Goal: Information Seeking & Learning: Find specific fact

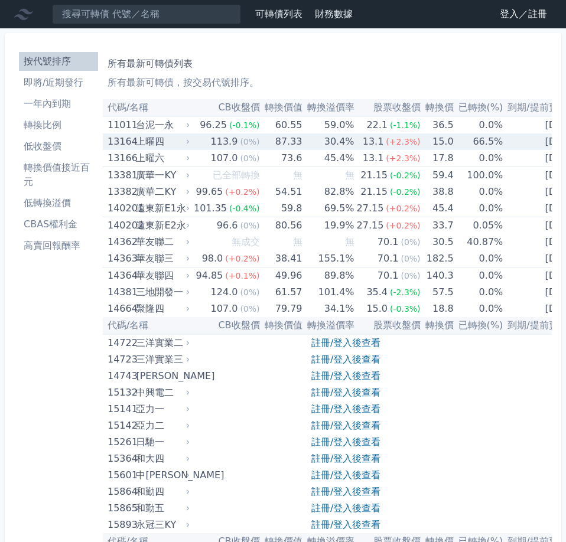
drag, startPoint x: 478, startPoint y: 142, endPoint x: 252, endPoint y: 84, distance: 233.1
click at [476, 143] on td "66.5%" at bounding box center [479, 141] width 50 height 17
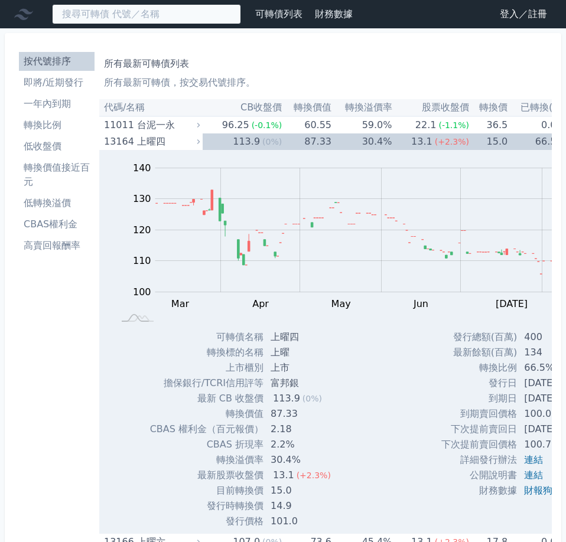
click at [165, 14] on input at bounding box center [146, 14] width 189 height 20
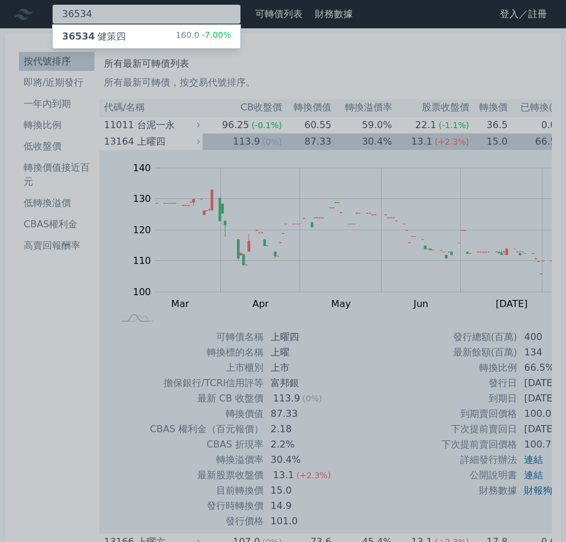
type input "36534"
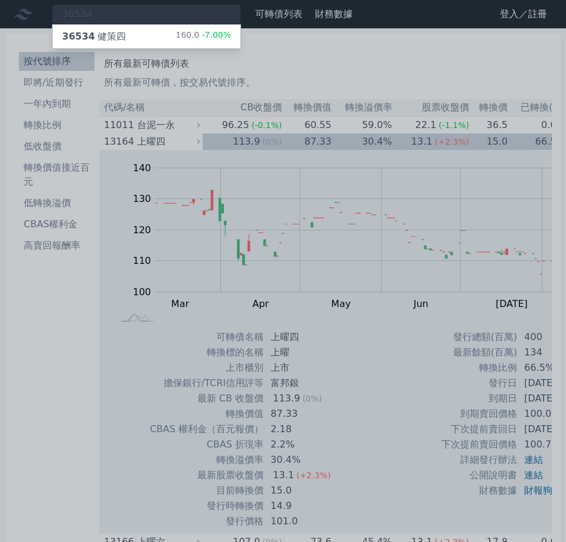
click at [198, 32] on div "160.0 -7.00%" at bounding box center [203, 37] width 56 height 14
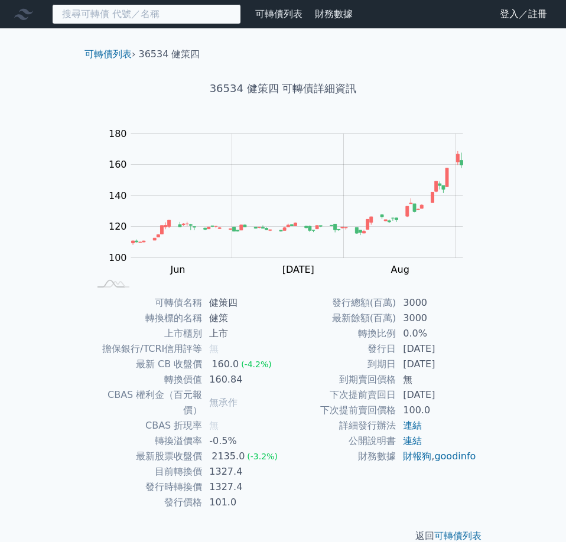
click at [185, 20] on input at bounding box center [146, 14] width 189 height 20
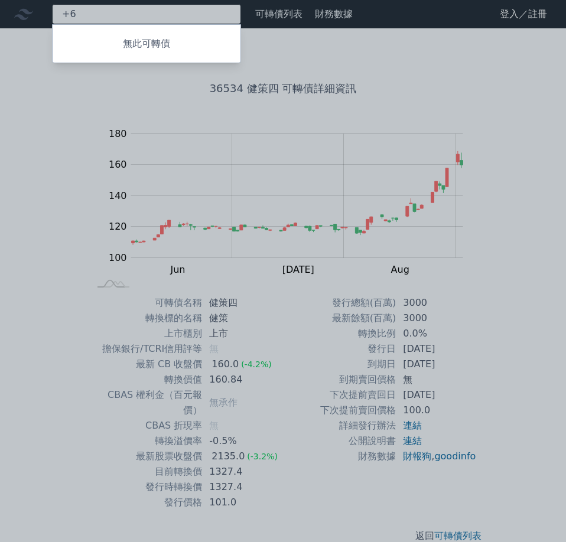
type input "+"
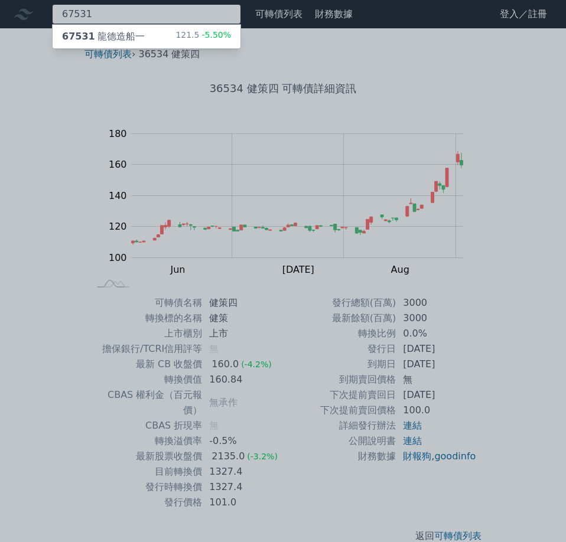
type input "67531"
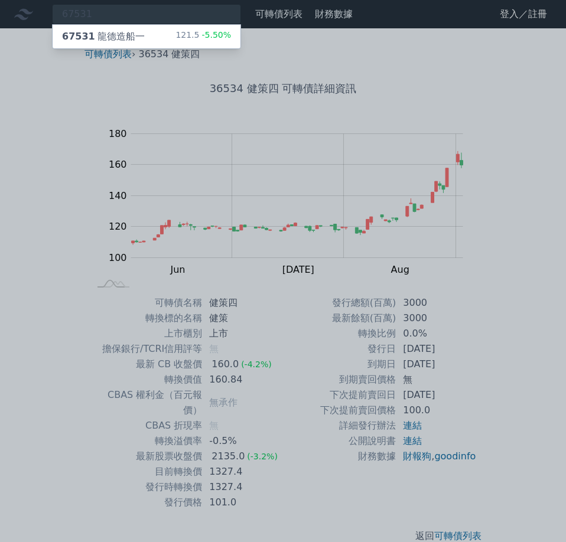
click at [73, 39] on span "67531" at bounding box center [78, 36] width 33 height 11
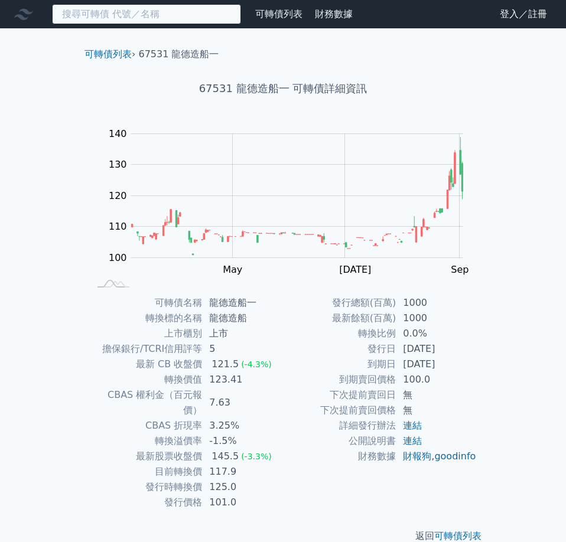
click at [153, 19] on input at bounding box center [146, 14] width 189 height 20
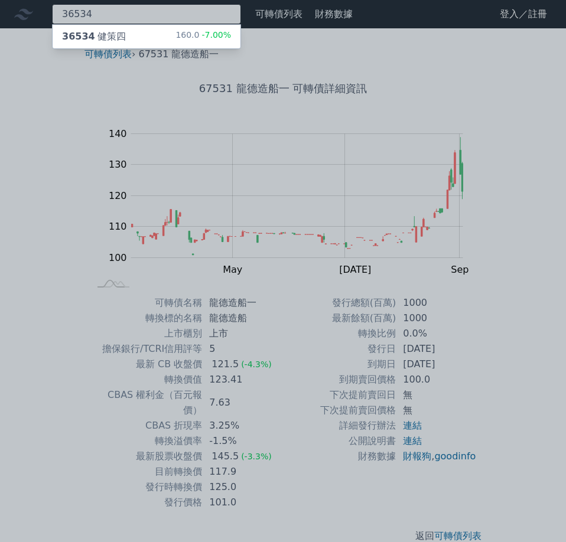
type input "36534"
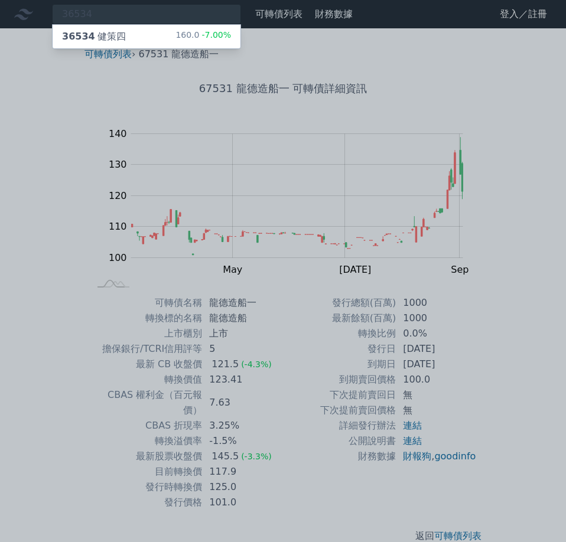
click at [122, 31] on div "36534 健策四 160.0 -7.00%" at bounding box center [147, 37] width 188 height 24
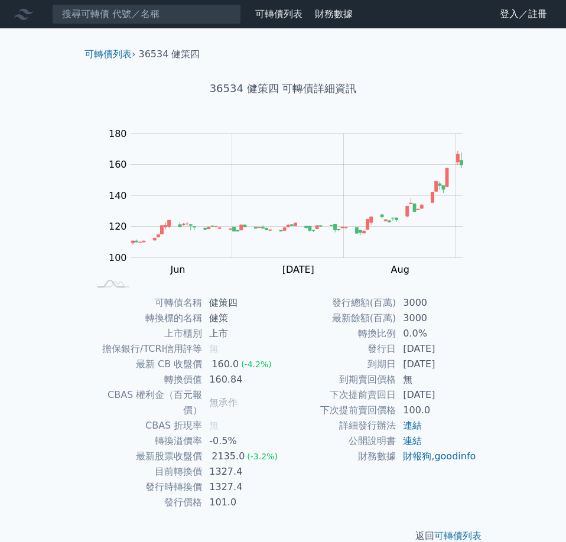
click at [302, 341] on td "轉換比例" at bounding box center [339, 333] width 113 height 15
